Goal: Information Seeking & Learning: Find specific fact

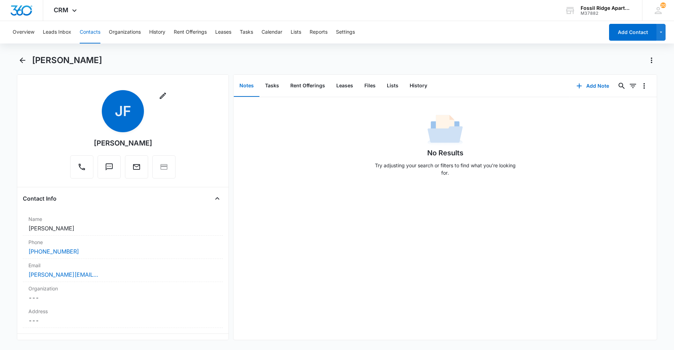
click at [82, 32] on button "Contacts" at bounding box center [90, 32] width 21 height 22
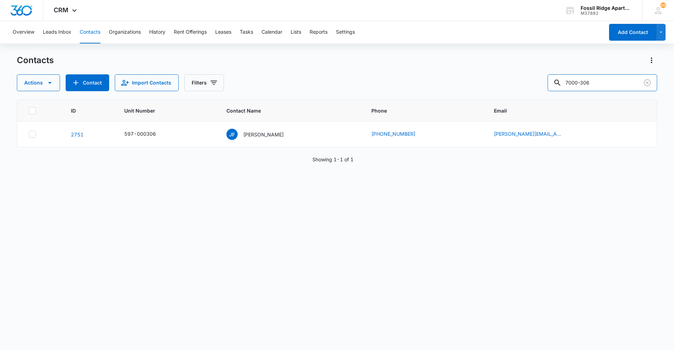
drag, startPoint x: 609, startPoint y: 87, endPoint x: 454, endPoint y: 93, distance: 155.3
click at [454, 93] on div "Contacts Actions Contact Import Contacts Filters [PHONE_NUMBER] Unit Number Con…" at bounding box center [337, 202] width 640 height 295
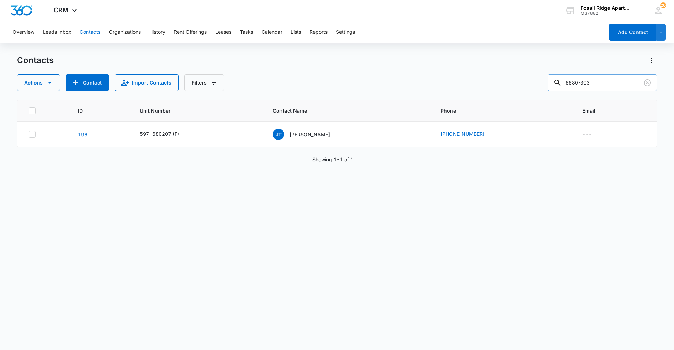
click at [570, 82] on input "6680-303" at bounding box center [603, 82] width 110 height 17
type input "[PHONE_NUMBER]"
click at [303, 130] on div "[PERSON_NAME]" at bounding box center [301, 134] width 57 height 11
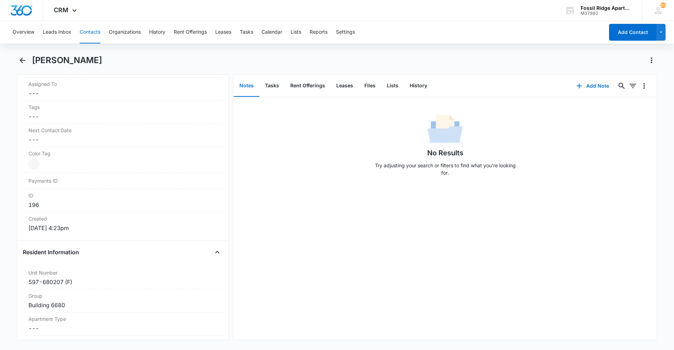
scroll to position [281, 0]
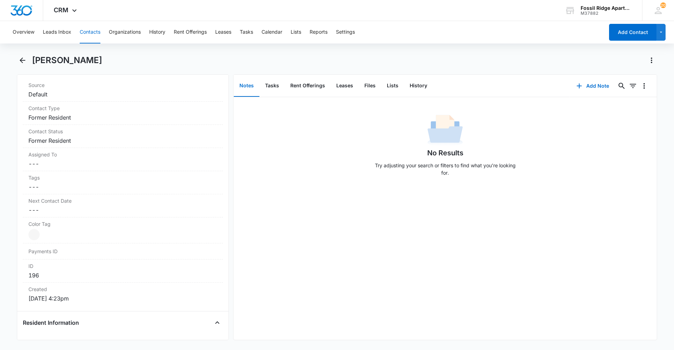
click at [97, 29] on button "Contacts" at bounding box center [90, 32] width 21 height 22
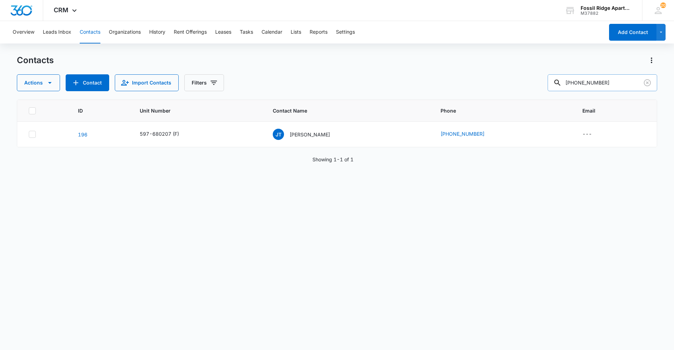
click at [625, 84] on input "[PHONE_NUMBER]" at bounding box center [603, 82] width 110 height 17
drag, startPoint x: 584, startPoint y: 82, endPoint x: 490, endPoint y: 64, distance: 95.5
click at [551, 75] on div "Actions Contact Import Contacts Filters [PHONE_NUMBER]" at bounding box center [337, 82] width 640 height 17
drag, startPoint x: 624, startPoint y: 81, endPoint x: 520, endPoint y: 93, distance: 104.5
click at [520, 94] on div "Contacts Actions Contact Import Contacts Filters [PHONE_NUMBER] ID Unit Number …" at bounding box center [337, 202] width 640 height 295
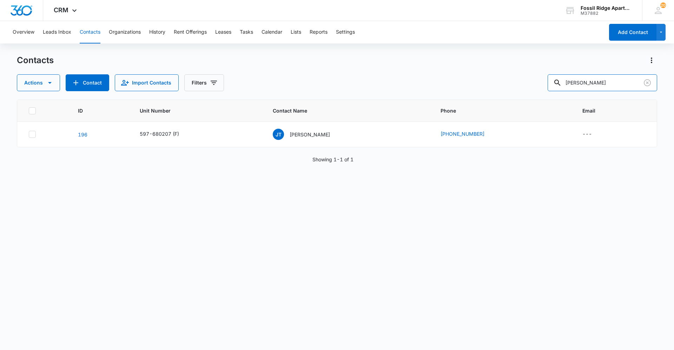
type input "[PERSON_NAME]"
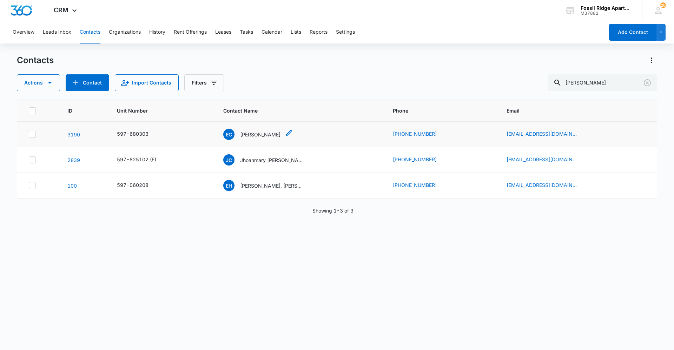
click at [260, 135] on p "[PERSON_NAME]" at bounding box center [260, 134] width 40 height 7
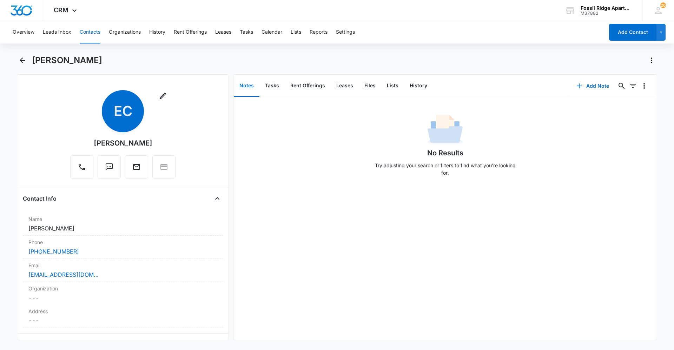
click at [84, 31] on button "Contacts" at bounding box center [90, 32] width 21 height 22
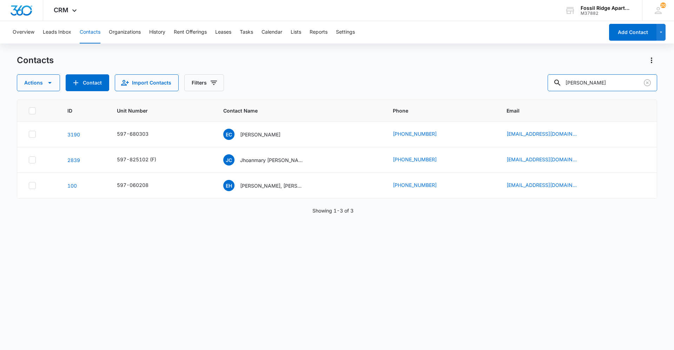
drag, startPoint x: 599, startPoint y: 82, endPoint x: 456, endPoint y: 64, distance: 144.3
click at [459, 68] on div "Contacts Actions Contact Import Contacts Filters [PERSON_NAME]" at bounding box center [337, 73] width 640 height 37
type input "6767-303"
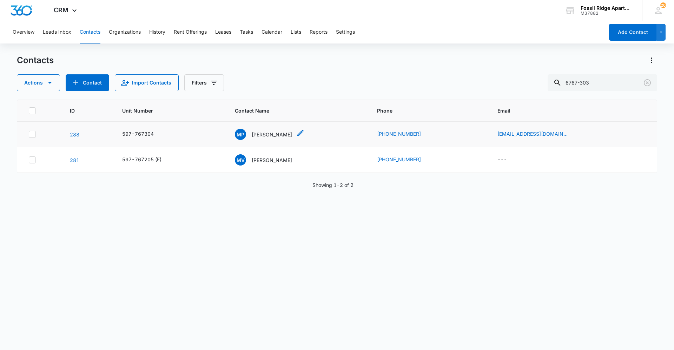
click at [271, 137] on p "[PERSON_NAME]" at bounding box center [272, 134] width 40 height 7
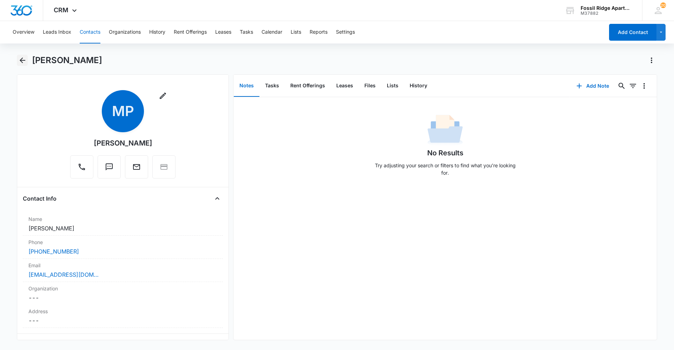
click at [22, 65] on button "Back" at bounding box center [22, 60] width 11 height 11
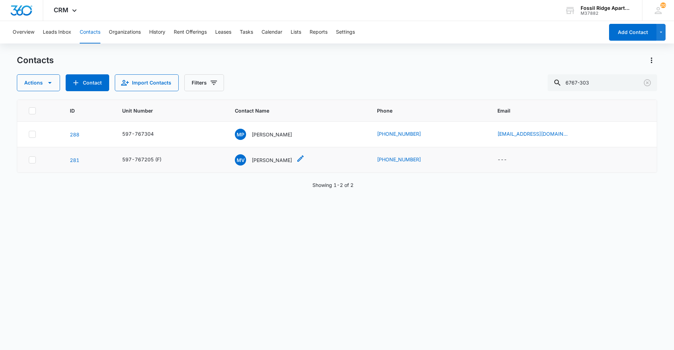
click at [270, 160] on p "[PERSON_NAME]" at bounding box center [272, 160] width 40 height 7
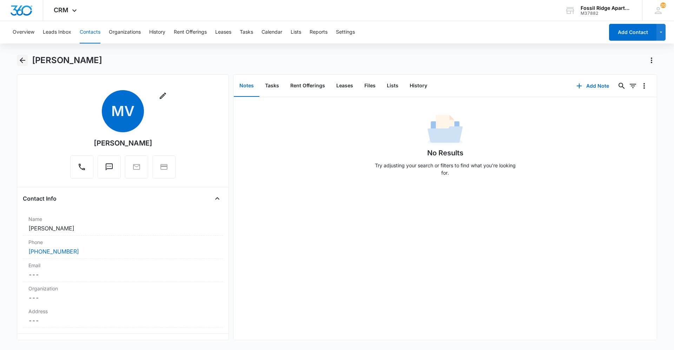
click at [25, 63] on icon "Back" at bounding box center [22, 60] width 8 height 8
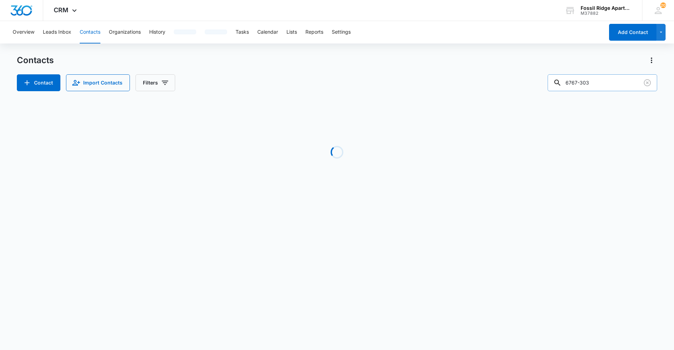
drag, startPoint x: 626, startPoint y: 77, endPoint x: 623, endPoint y: 79, distance: 3.9
click at [623, 78] on input "6767-303" at bounding box center [603, 82] width 110 height 17
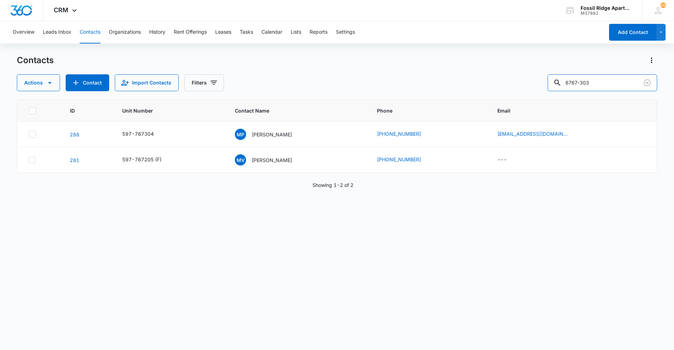
drag, startPoint x: 612, startPoint y: 85, endPoint x: 525, endPoint y: 83, distance: 87.1
click at [529, 83] on div "Actions Contact Import Contacts Filters 6767-303" at bounding box center [337, 82] width 640 height 17
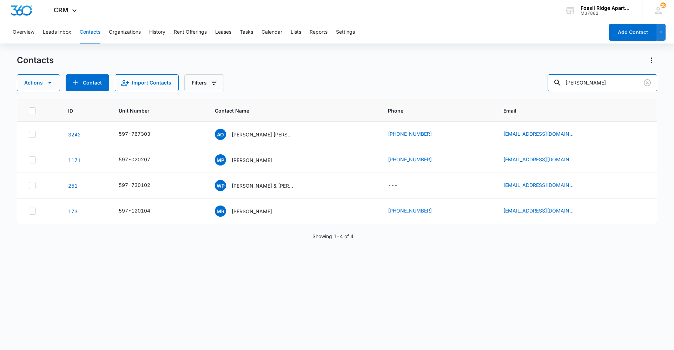
type input "michelle orozco"
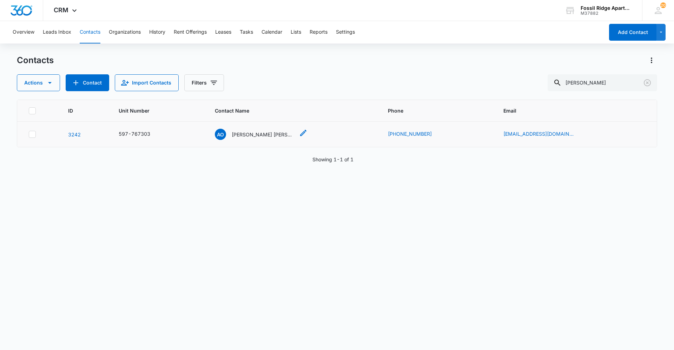
click at [254, 133] on p "Azarela Orozco Dominguez Michelle Orozco" at bounding box center [263, 134] width 63 height 7
